Goal: Task Accomplishment & Management: Use online tool/utility

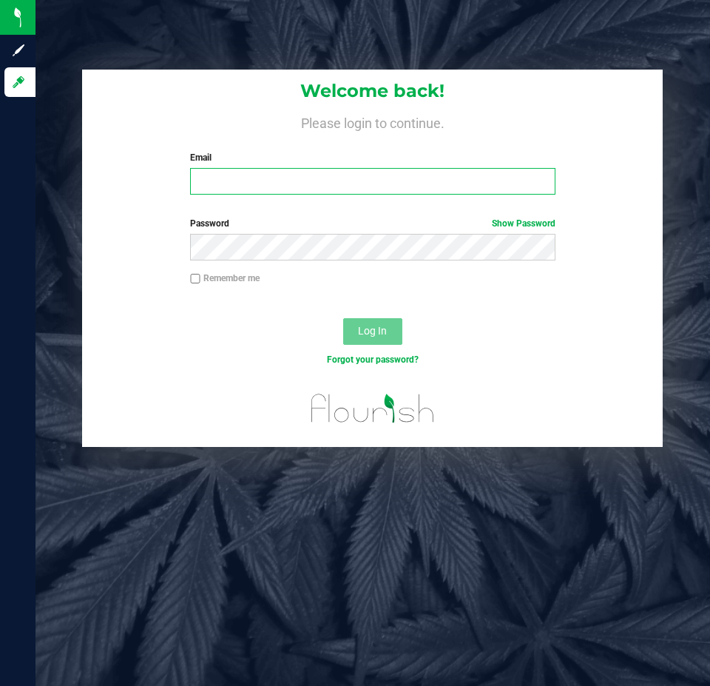
click at [345, 189] on input "Email" at bounding box center [372, 181] width 365 height 27
type input "[EMAIL_ADDRESS][DOMAIN_NAME]"
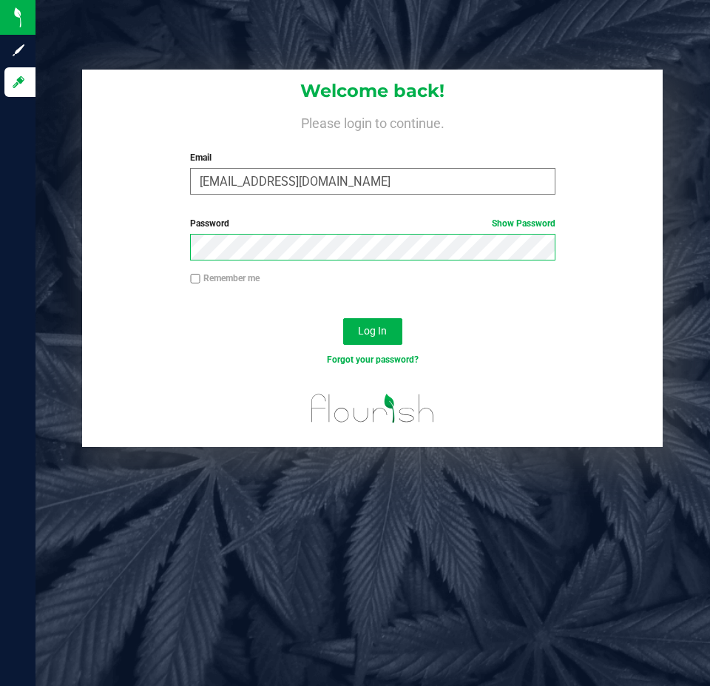
click at [343, 318] on button "Log In" at bounding box center [372, 331] width 59 height 27
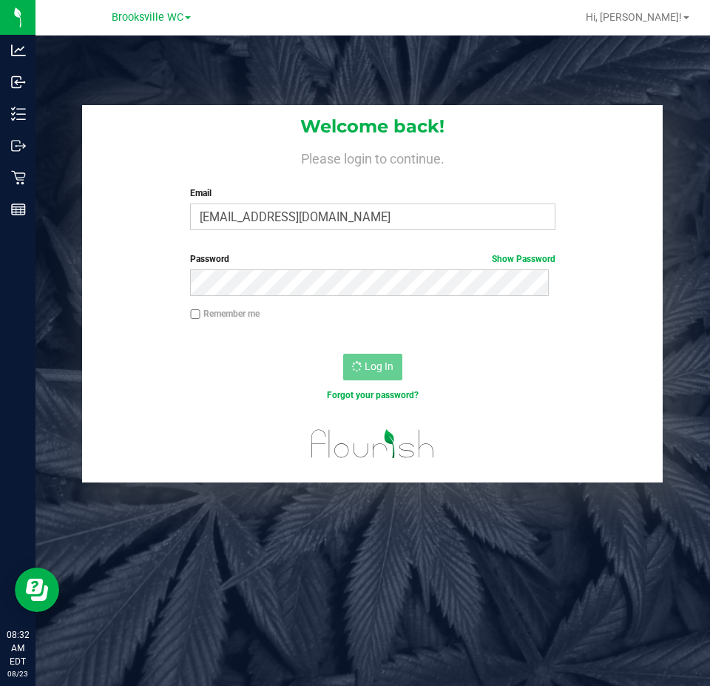
click at [258, 198] on label "Email" at bounding box center [372, 192] width 365 height 13
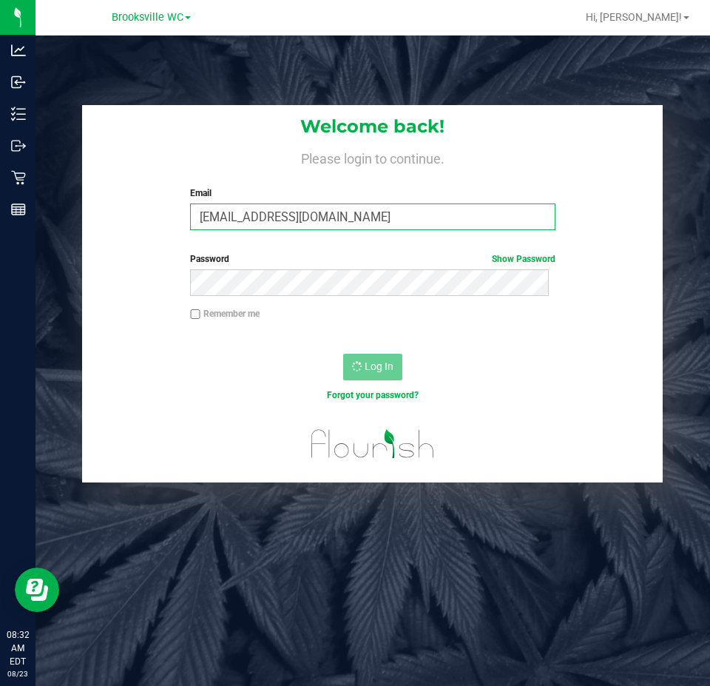
click at [258, 203] on input "[EMAIL_ADDRESS][DOMAIN_NAME]" at bounding box center [372, 216] width 365 height 27
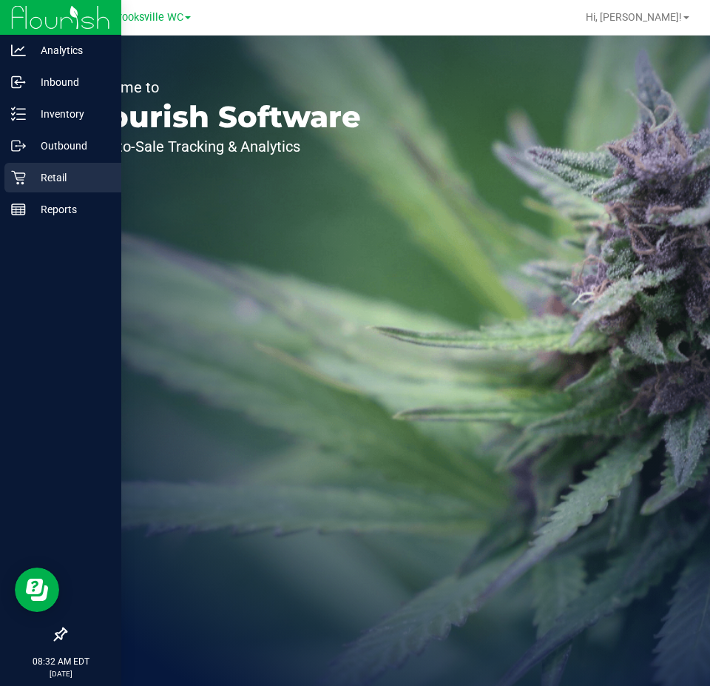
click at [24, 175] on icon at bounding box center [18, 177] width 15 height 15
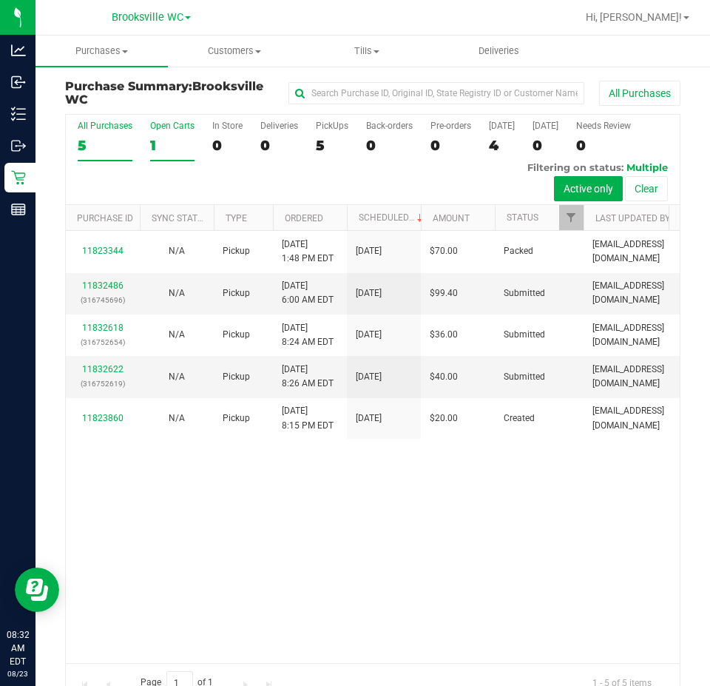
click at [179, 144] on div "1" at bounding box center [172, 145] width 44 height 17
click at [0, 0] on input "Open Carts 1" at bounding box center [0, 0] width 0 height 0
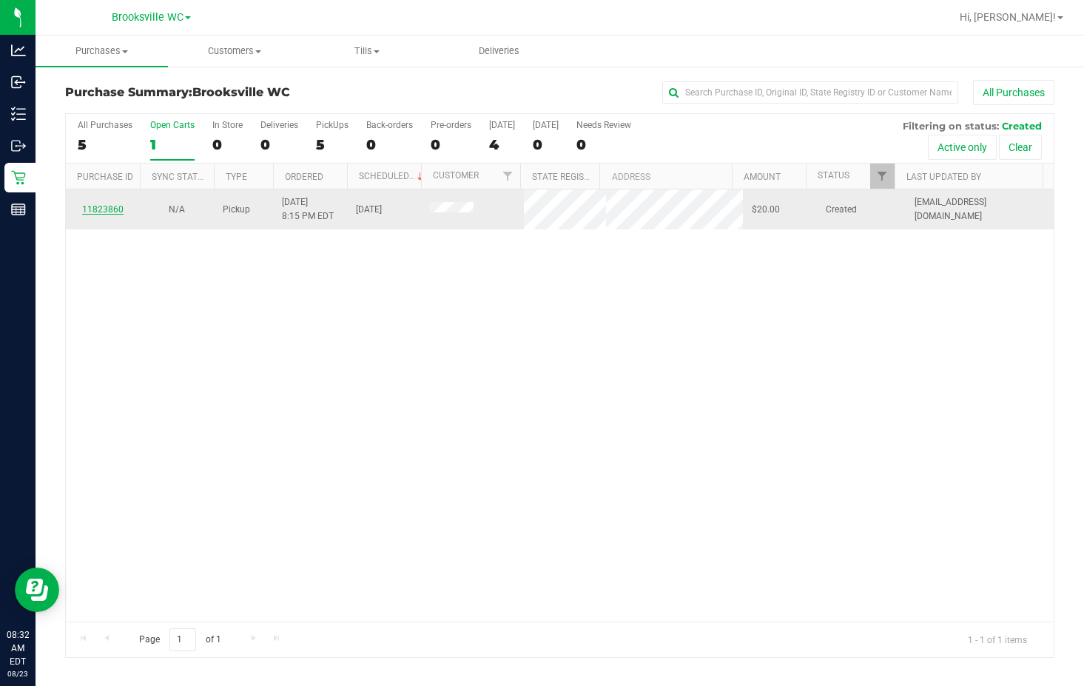
click at [95, 211] on link "11823860" at bounding box center [102, 209] width 41 height 10
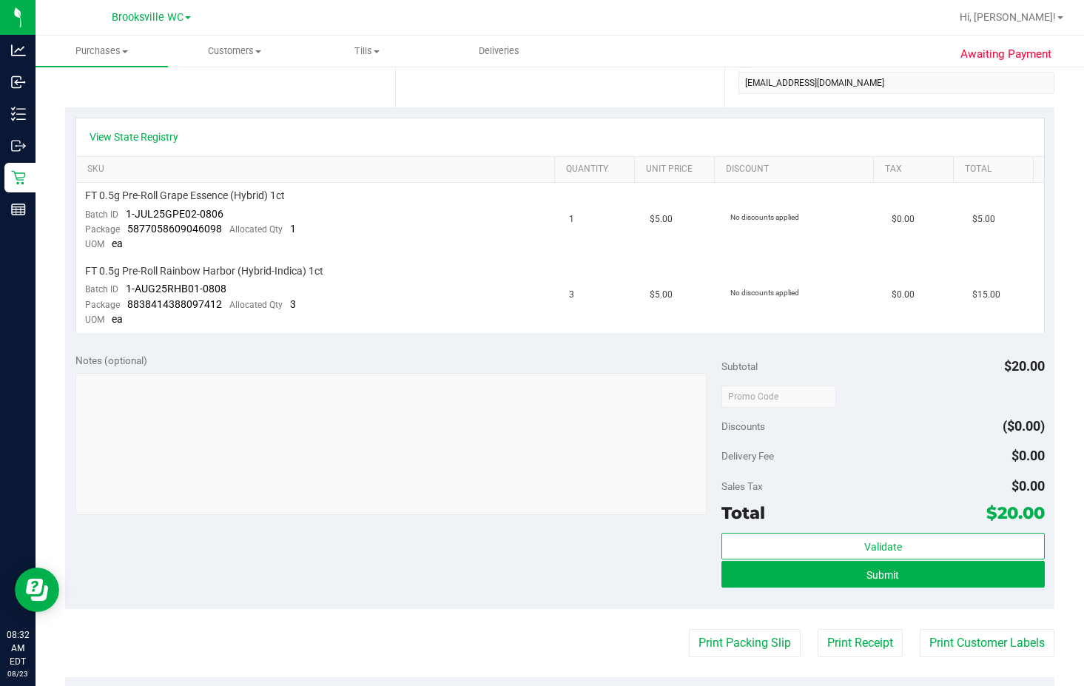
scroll to position [296, 0]
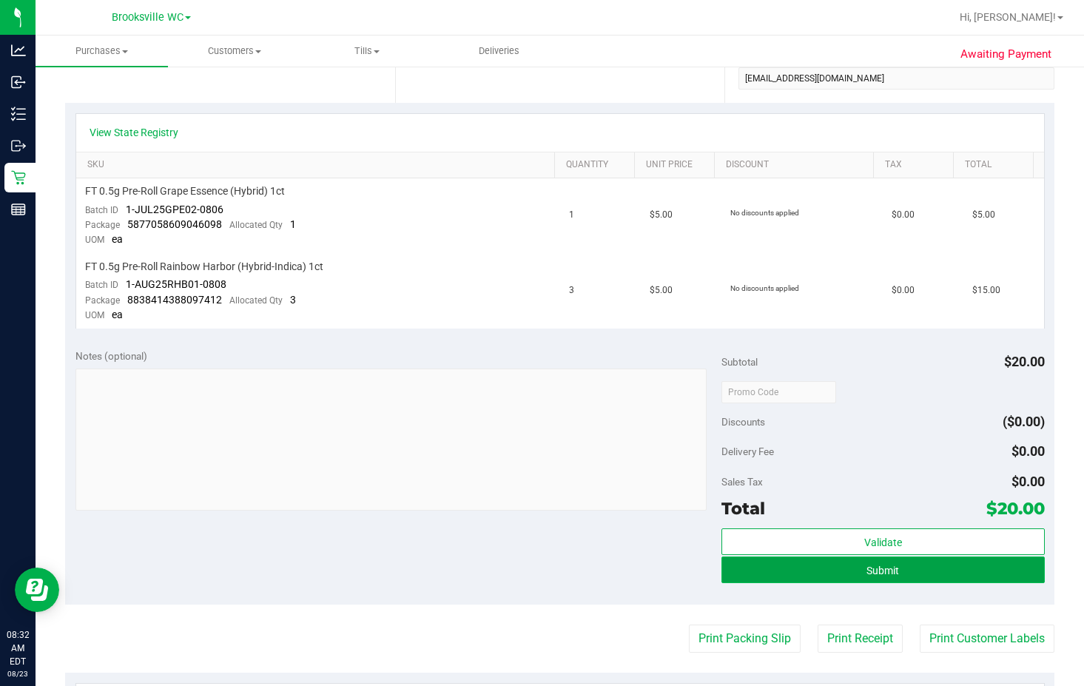
click at [710, 573] on button "Submit" at bounding box center [882, 569] width 323 height 27
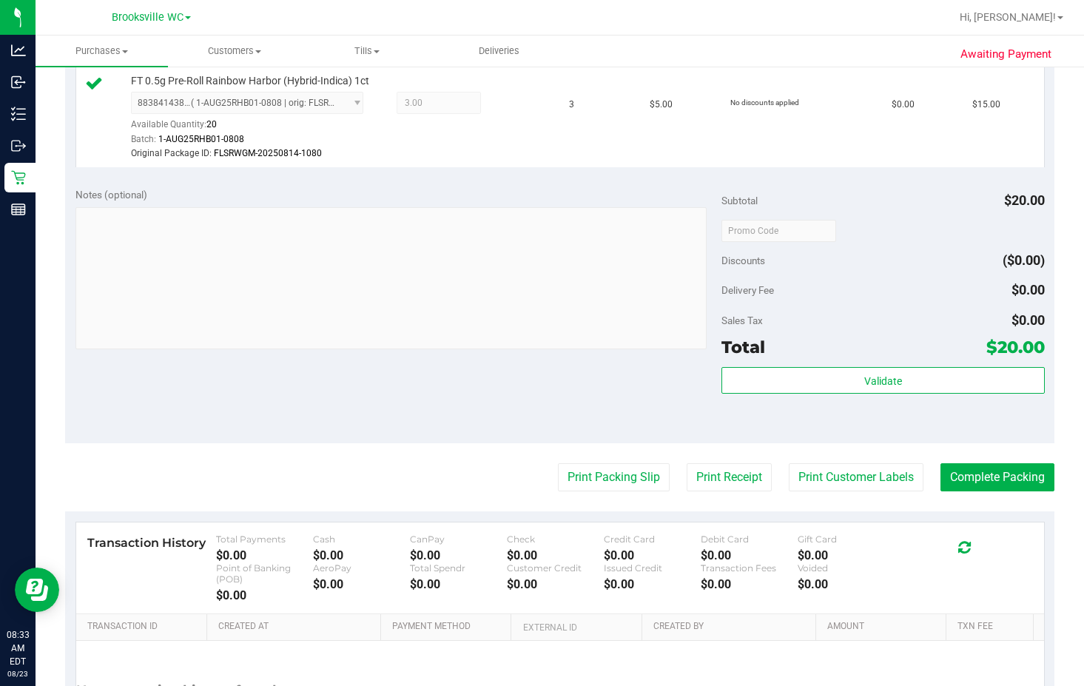
scroll to position [649, 0]
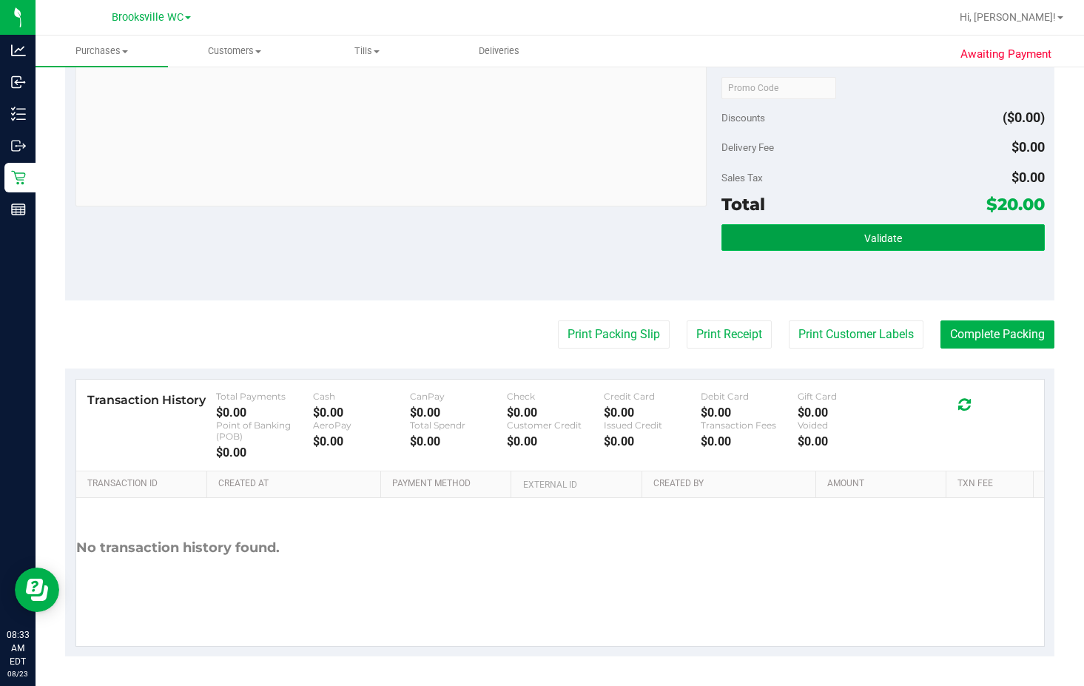
click at [710, 240] on span "Validate" at bounding box center [883, 238] width 38 height 12
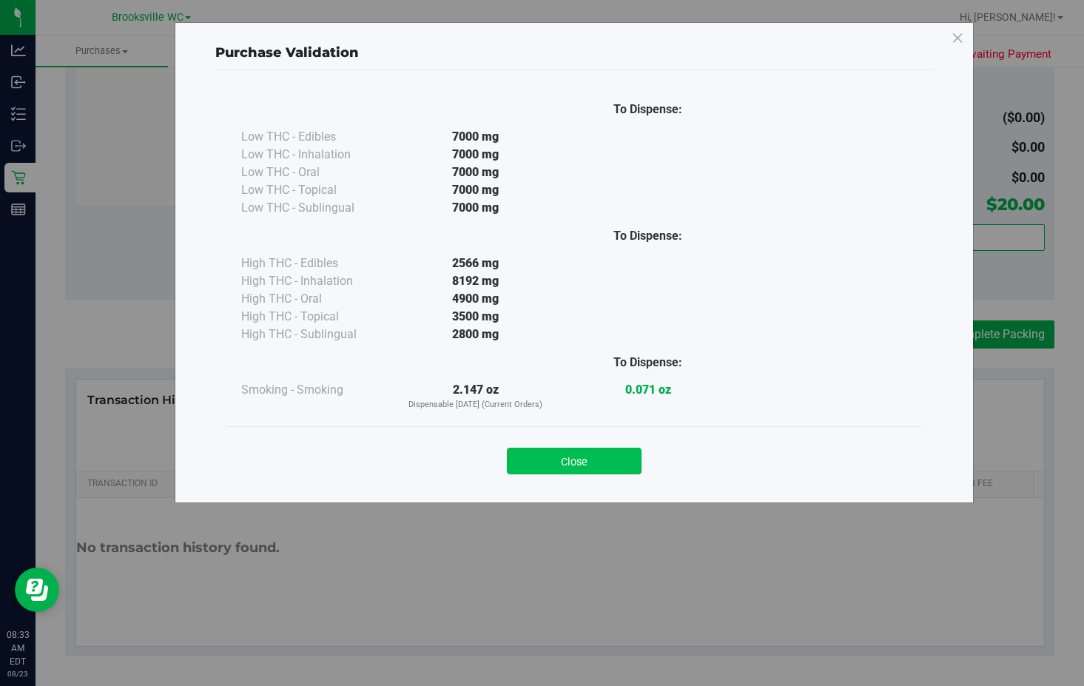
click at [622, 452] on button "Close" at bounding box center [574, 461] width 135 height 27
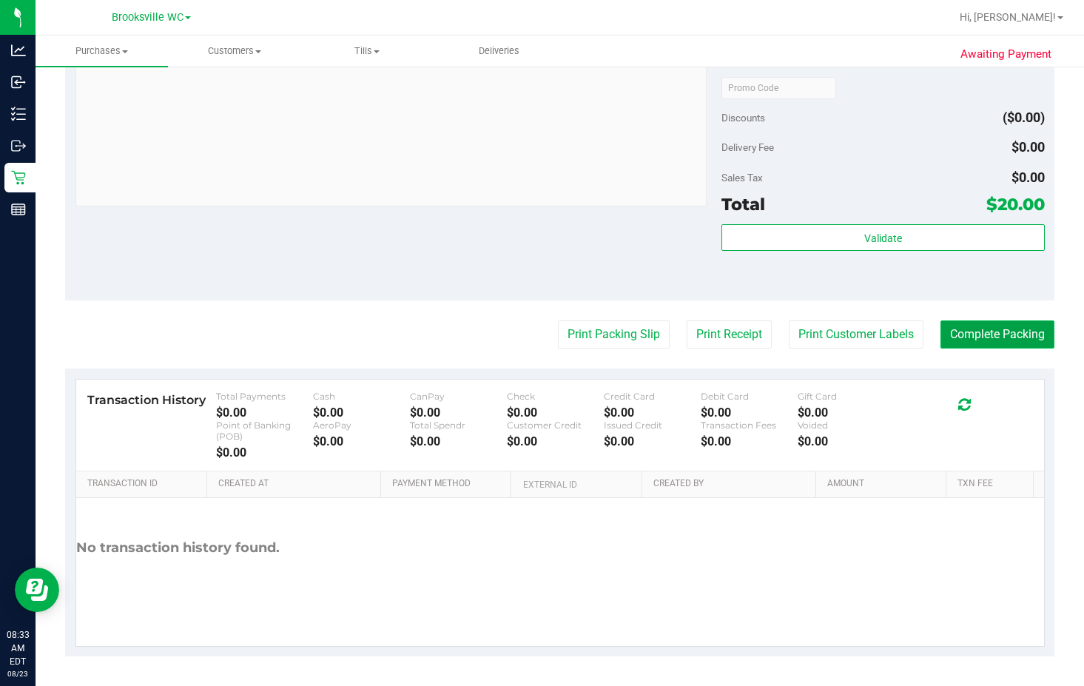
click at [710, 340] on button "Complete Packing" at bounding box center [997, 334] width 114 height 28
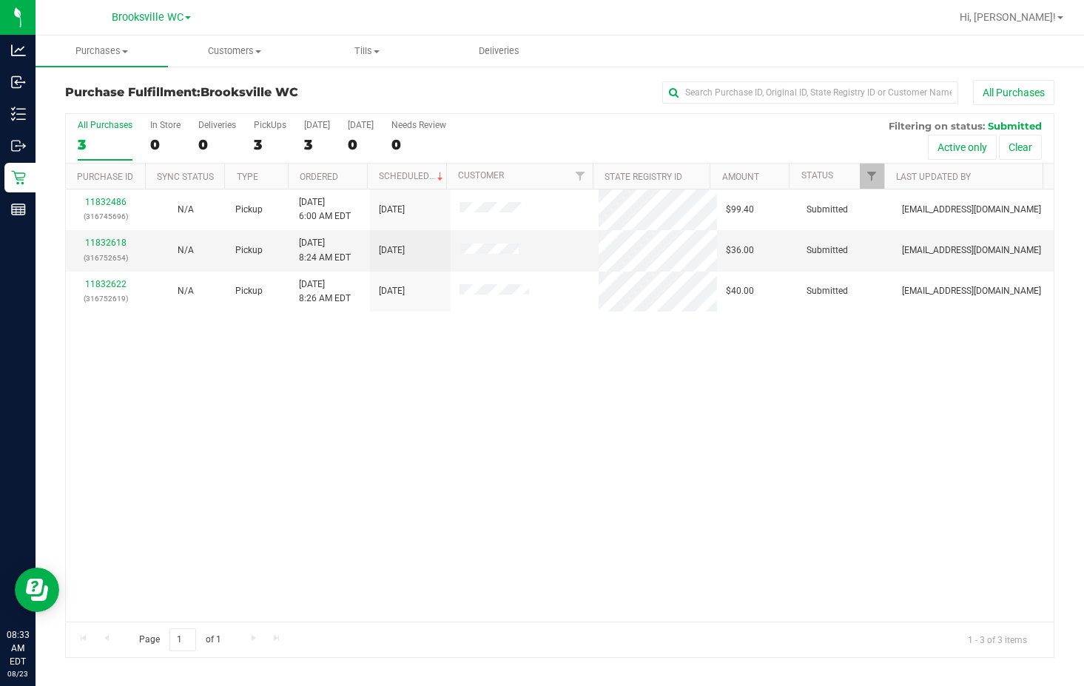
click at [84, 141] on div "3" at bounding box center [105, 144] width 55 height 17
click at [0, 0] on input "All Purchases 3" at bounding box center [0, 0] width 0 height 0
click at [366, 52] on span "Tills" at bounding box center [366, 50] width 131 height 13
click at [353, 87] on span "Manage tills" at bounding box center [350, 89] width 100 height 13
